Goal: Navigation & Orientation: Find specific page/section

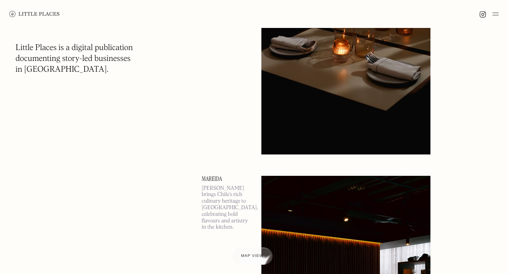
scroll to position [438, 0]
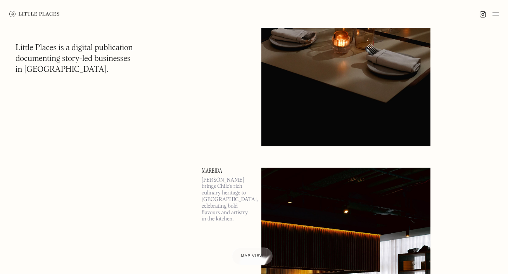
click at [286, 84] on img at bounding box center [345, 24] width 169 height 244
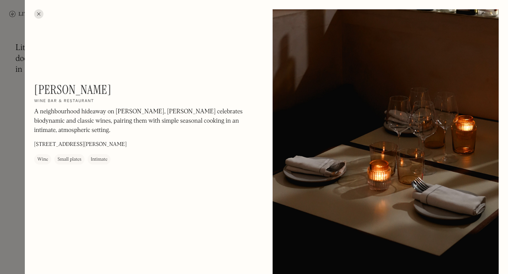
click at [38, 15] on div at bounding box center [38, 13] width 9 height 9
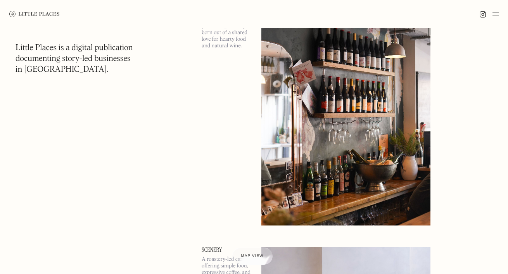
scroll to position [1154, 0]
click at [381, 143] on img at bounding box center [345, 103] width 169 height 244
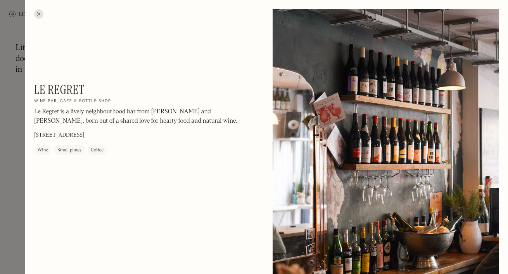
click at [18, 170] on div at bounding box center [254, 137] width 508 height 274
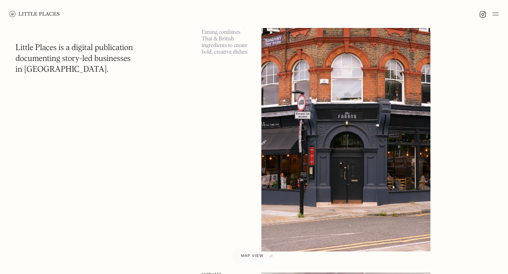
scroll to position [1927, 0]
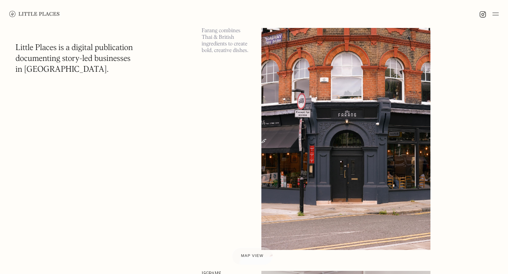
click at [358, 157] on img at bounding box center [345, 127] width 169 height 244
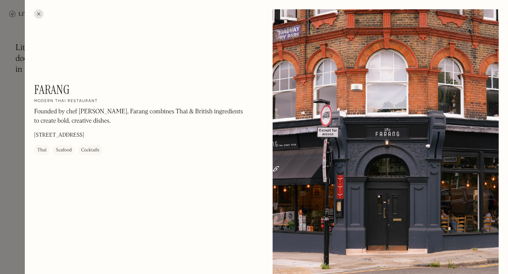
click at [10, 155] on div at bounding box center [254, 137] width 508 height 274
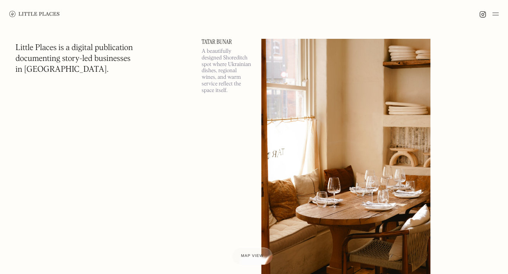
scroll to position [2691, 0]
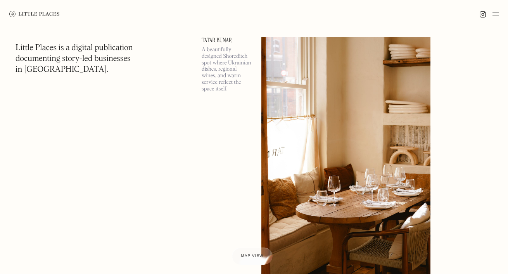
click at [349, 159] on img at bounding box center [345, 159] width 169 height 244
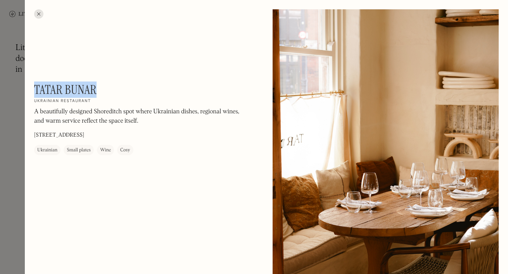
drag, startPoint x: 102, startPoint y: 87, endPoint x: 35, endPoint y: 86, distance: 66.7
click at [35, 86] on div "Tatar Bunar On Our Radar Ukrainian restaurant A beautifully designed Shoreditch…" at bounding box center [138, 118] width 209 height 73
copy h1 "Tatar Bunar"
click at [21, 178] on div at bounding box center [254, 137] width 508 height 274
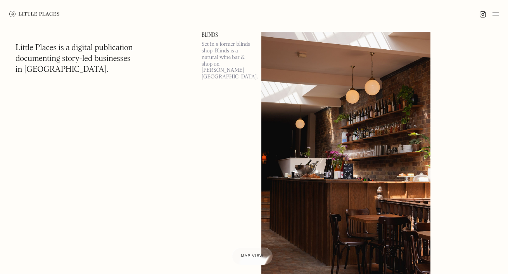
scroll to position [5080, 0]
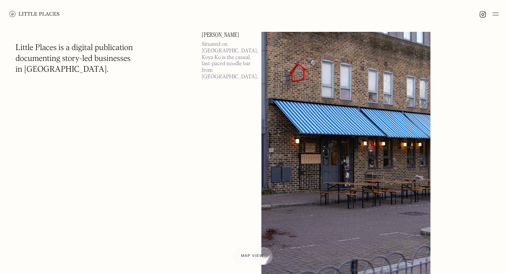
scroll to position [9066, 0]
